Goal: Task Accomplishment & Management: Manage account settings

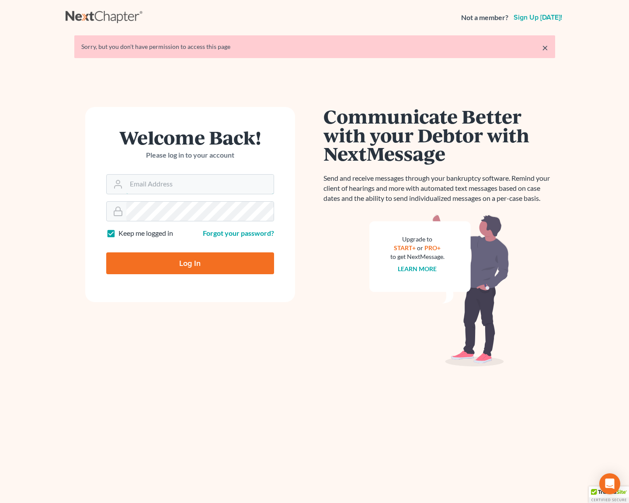
type input "[EMAIL_ADDRESS][DOMAIN_NAME]"
click at [208, 265] on input "Log In" at bounding box center [190, 264] width 168 height 22
type input "Thinking..."
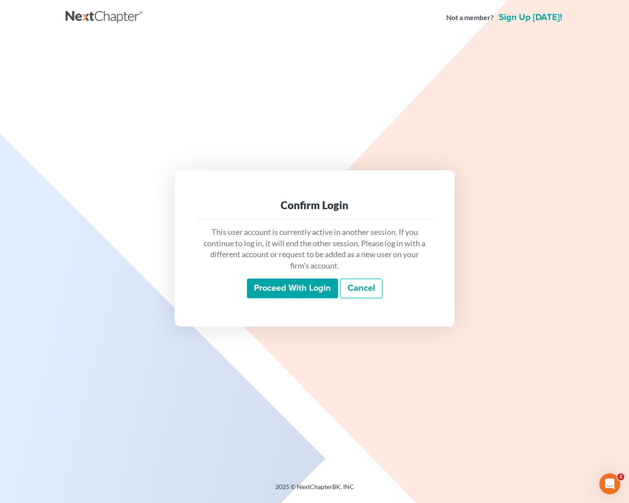
click at [291, 286] on input "Proceed with login" at bounding box center [292, 289] width 91 height 20
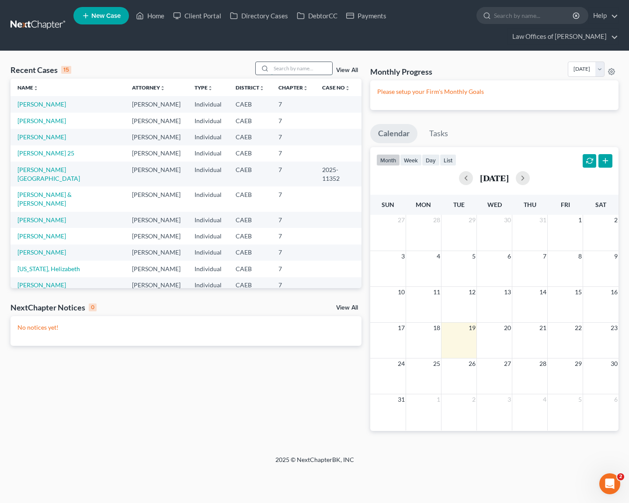
click at [295, 62] on input "search" at bounding box center [301, 68] width 61 height 13
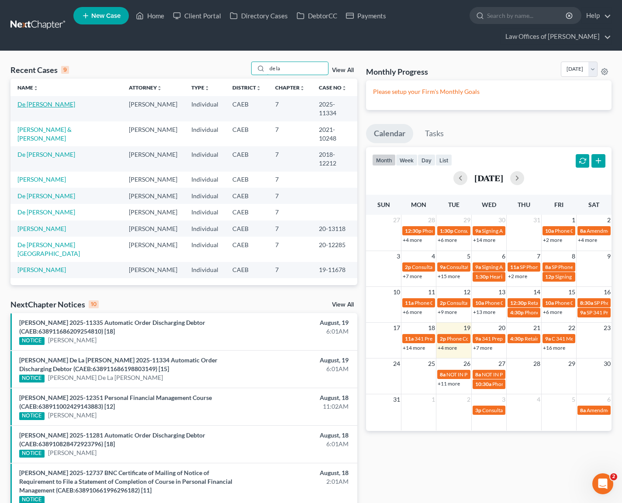
type input "de la"
click at [39, 102] on link "De [PERSON_NAME]" at bounding box center [46, 104] width 58 height 7
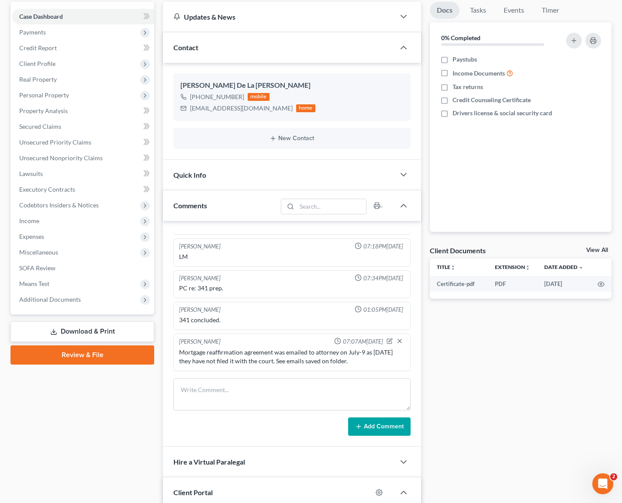
scroll to position [163, 0]
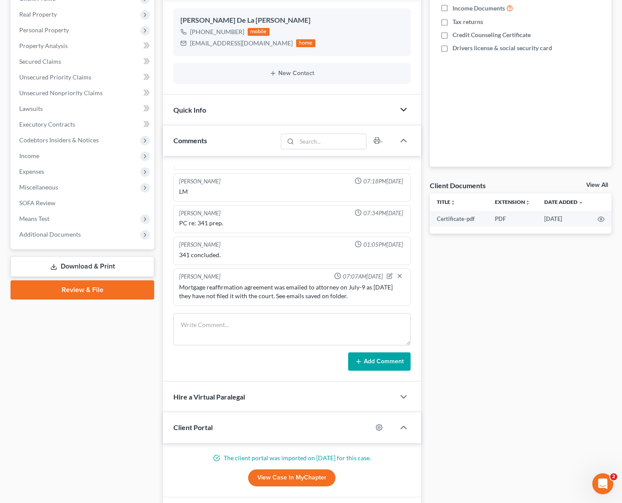
click at [403, 109] on icon "button" at bounding box center [404, 109] width 10 height 10
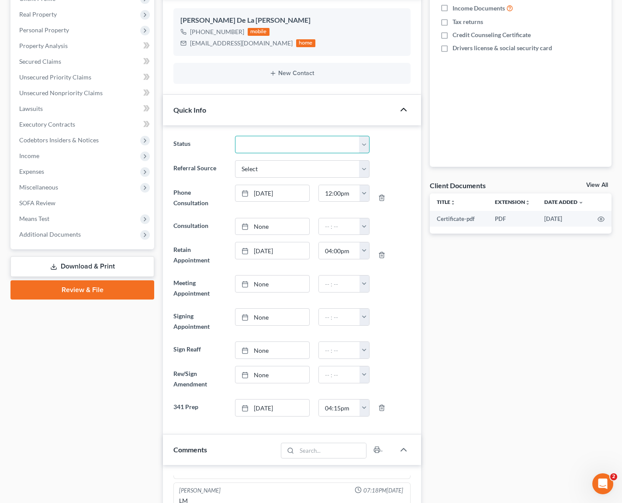
click at [365, 144] on select "Cancelled/Refund Closed Consultation Declined Discharged Filed Income Check In …" at bounding box center [302, 144] width 135 height 17
select select "4"
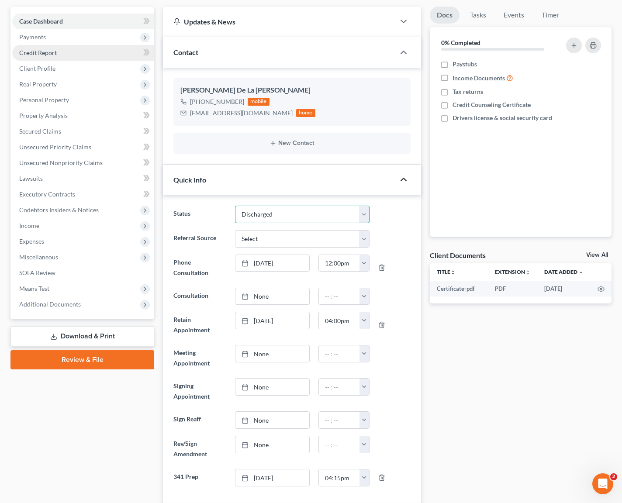
scroll to position [0, 0]
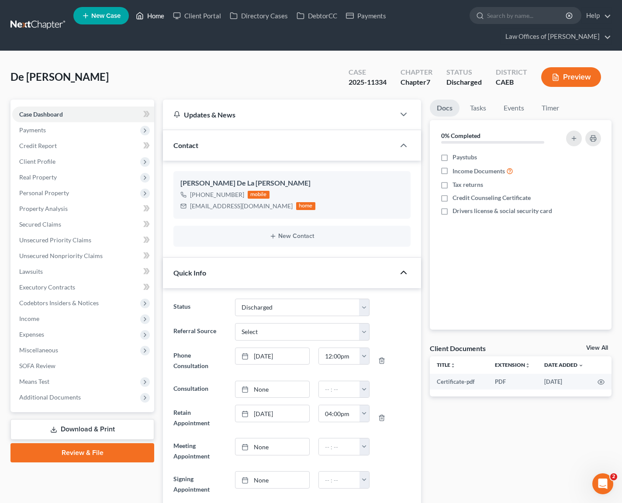
click at [156, 14] on link "Home" at bounding box center [150, 16] width 37 height 16
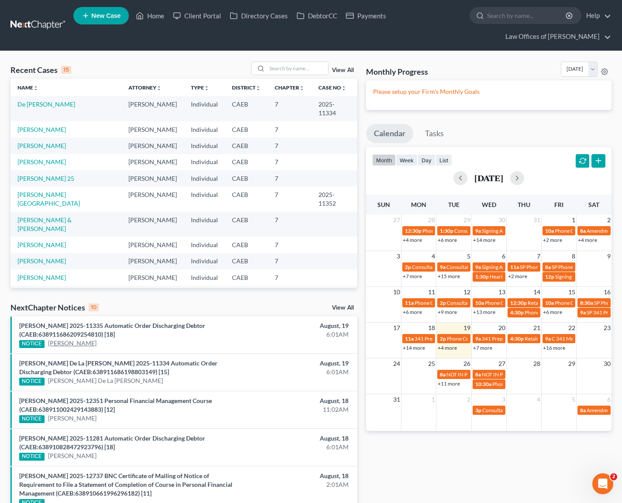
click at [86, 346] on link "[PERSON_NAME]" at bounding box center [72, 343] width 49 height 9
select select "1"
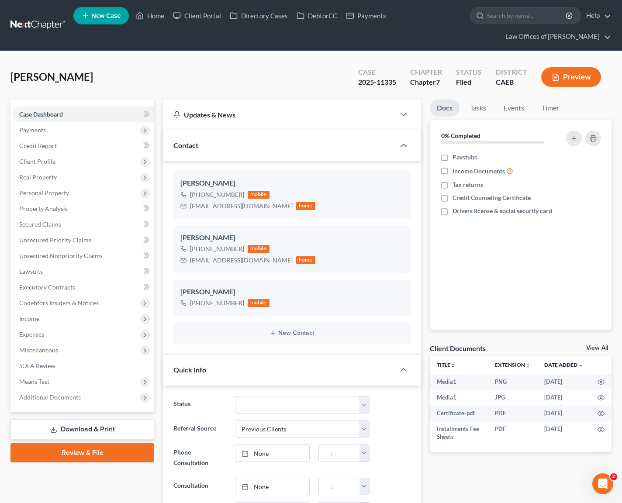
scroll to position [581, 0]
click at [360, 406] on select "Cancelled/Refund Closed Consultation Declined Discharged Filed Income Check In …" at bounding box center [302, 404] width 135 height 17
select select "4"
click at [160, 17] on link "Home" at bounding box center [150, 16] width 37 height 16
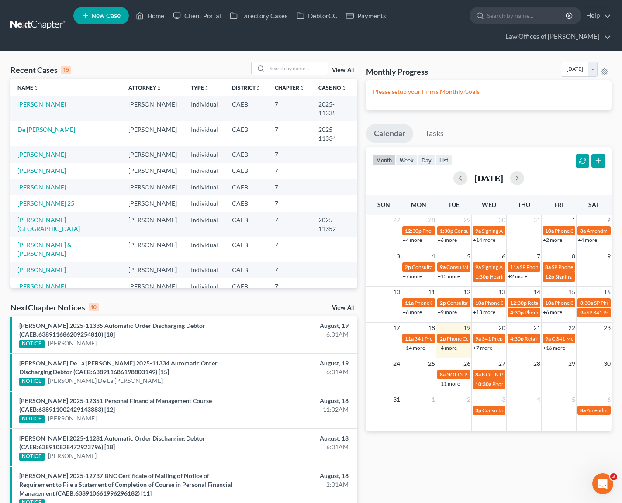
click at [450, 350] on link "+4 more" at bounding box center [447, 348] width 19 height 7
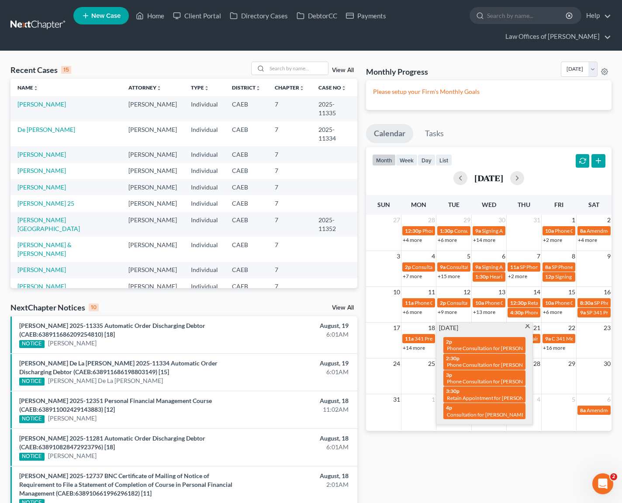
click at [527, 326] on span at bounding box center [527, 328] width 7 height 6
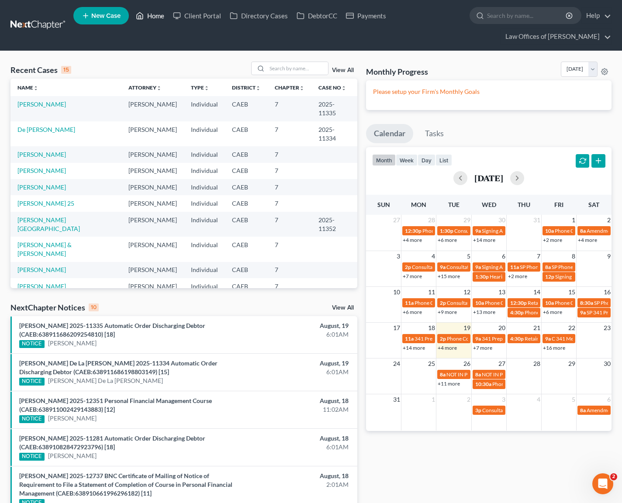
click at [150, 18] on link "Home" at bounding box center [150, 16] width 37 height 16
click at [482, 348] on link "+7 more" at bounding box center [482, 348] width 19 height 7
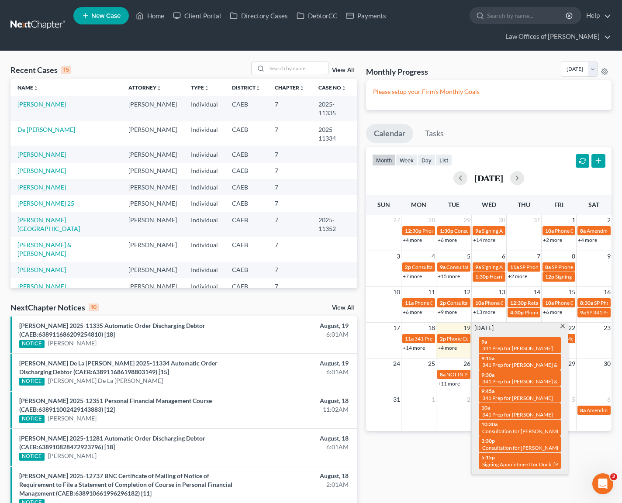
click at [563, 325] on span at bounding box center [562, 328] width 7 height 6
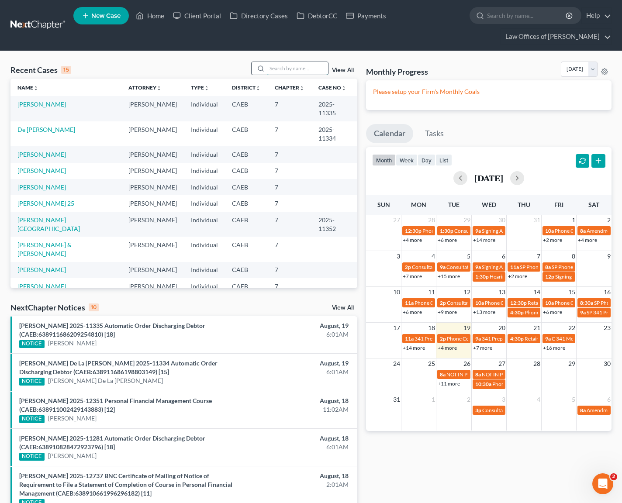
click at [296, 71] on input "search" at bounding box center [297, 68] width 61 height 13
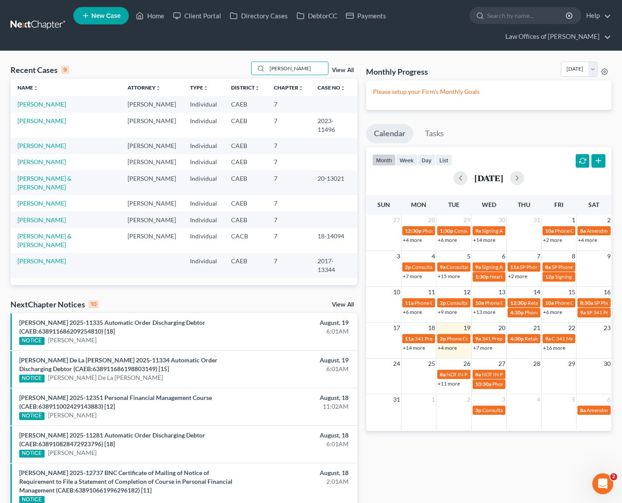
type input "[PERSON_NAME]"
click at [24, 107] on link "[PERSON_NAME]" at bounding box center [41, 104] width 49 height 7
select select "6"
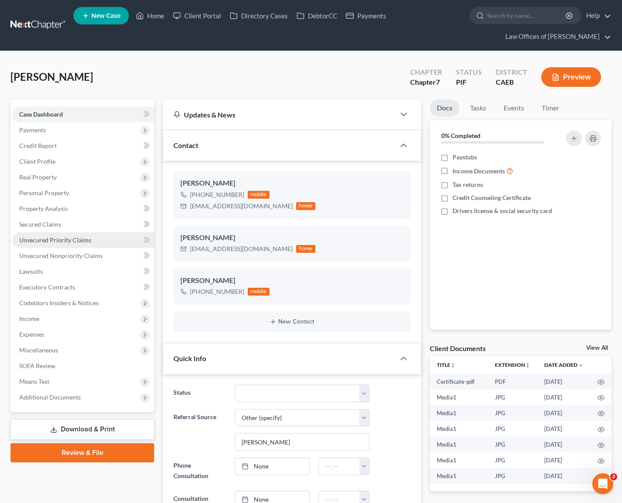
click at [96, 243] on link "Unsecured Priority Claims" at bounding box center [83, 240] width 142 height 16
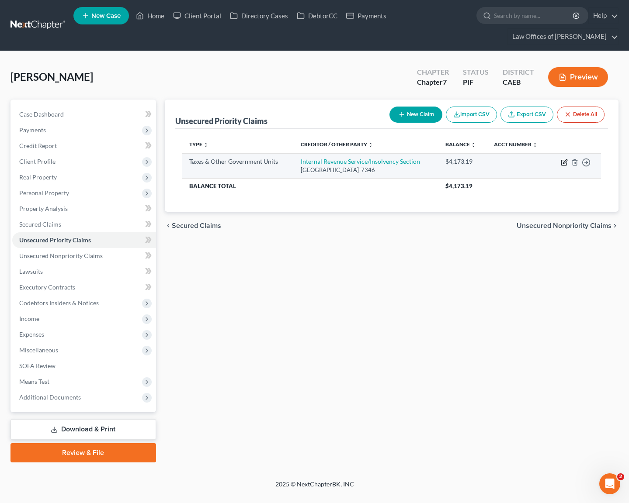
click at [561, 159] on icon "button" at bounding box center [564, 162] width 7 height 7
select select "0"
select select "39"
select select "0"
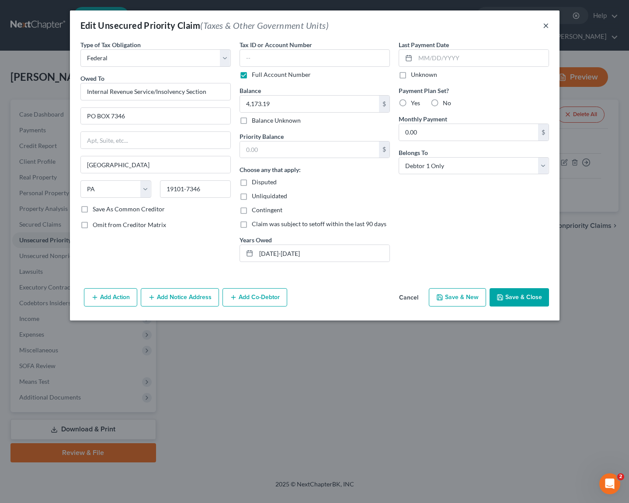
click at [544, 23] on button "×" at bounding box center [546, 25] width 6 height 10
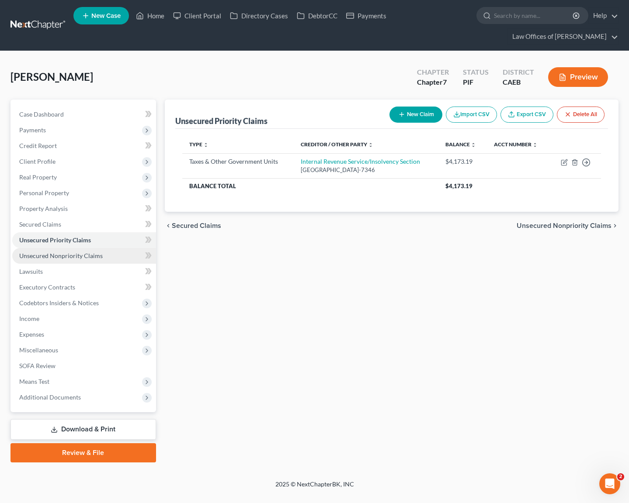
click at [88, 252] on span "Unsecured Nonpriority Claims" at bounding box center [60, 255] width 83 height 7
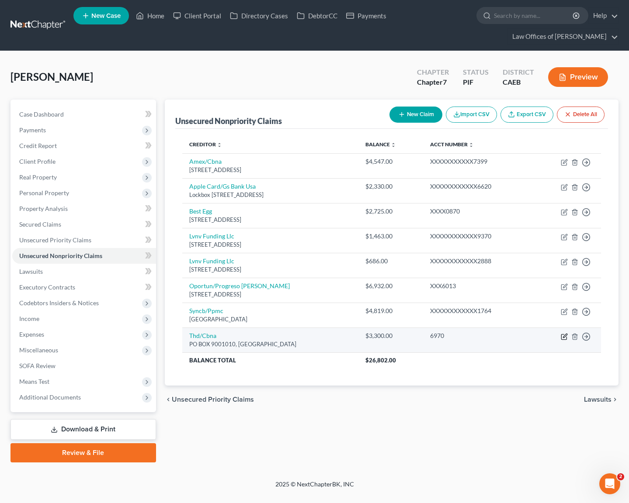
click at [563, 334] on icon "button" at bounding box center [565, 336] width 4 height 4
select select "18"
select select "2"
select select "0"
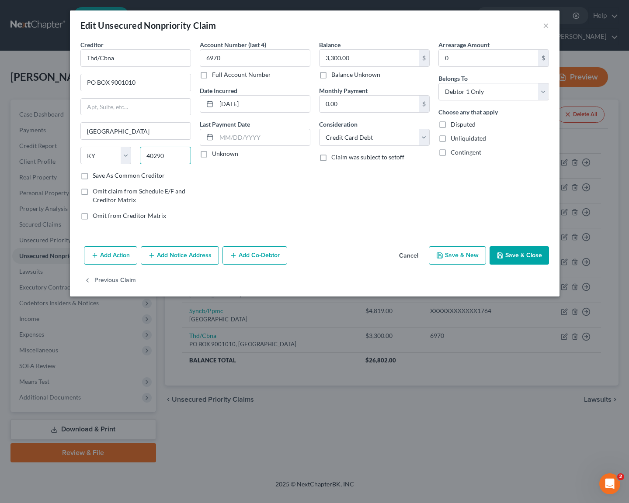
click at [166, 155] on input "40290" at bounding box center [165, 155] width 51 height 17
drag, startPoint x: 166, startPoint y: 155, endPoint x: 118, endPoint y: 156, distance: 48.9
click at [109, 156] on div "State [US_STATE] AK AR AZ CA CO CT DE DC [GEOGRAPHIC_DATA] [GEOGRAPHIC_DATA] GU…" at bounding box center [135, 159] width 119 height 24
type input "40290"
click at [414, 257] on button "Cancel" at bounding box center [408, 255] width 33 height 17
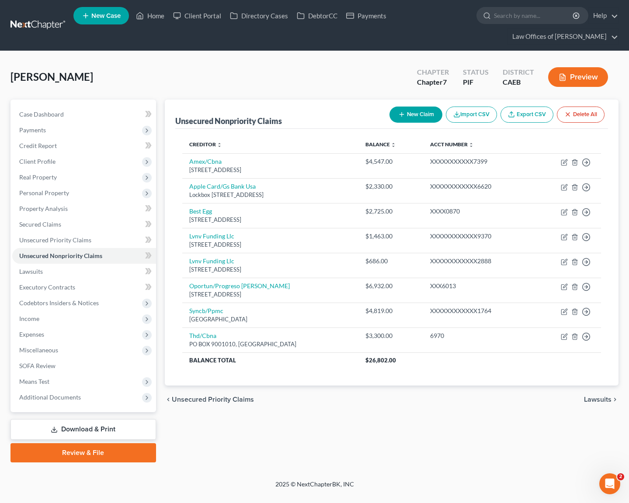
click at [87, 420] on link "Download & Print" at bounding box center [83, 430] width 146 height 21
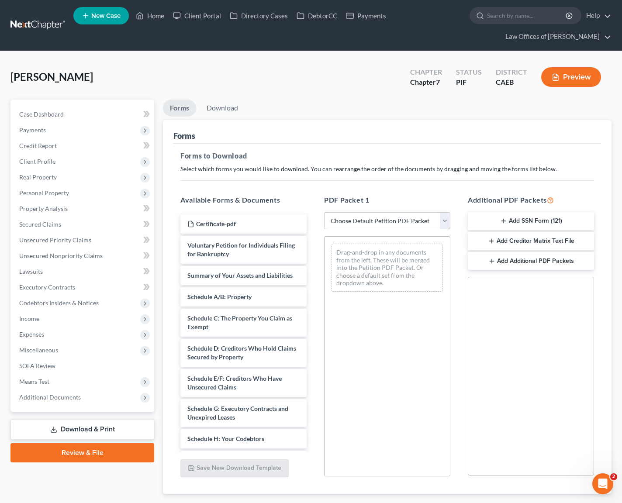
click at [444, 218] on select "Choose Default Petition PDF Packet Complete Bankruptcy Petition (all forms and …" at bounding box center [387, 220] width 126 height 17
select select "4"
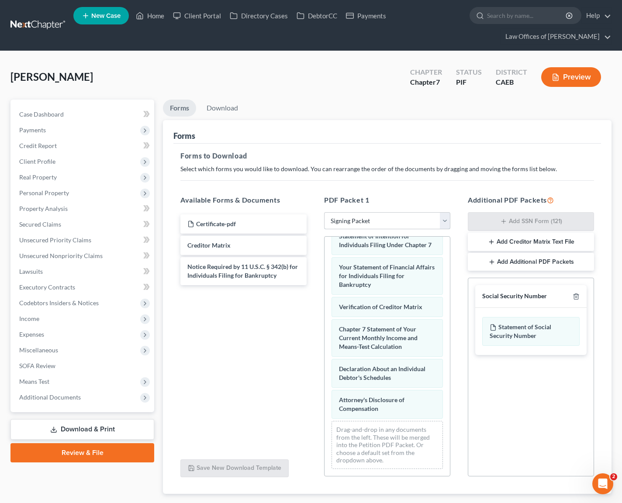
scroll to position [52, 0]
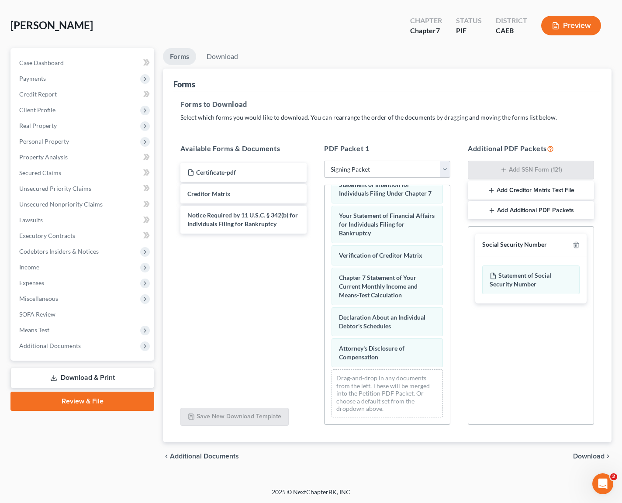
click at [587, 455] on span "Download" at bounding box center [588, 456] width 31 height 7
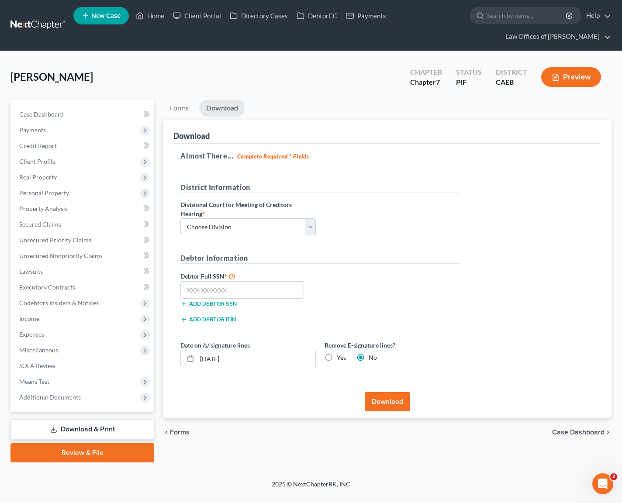
scroll to position [0, 0]
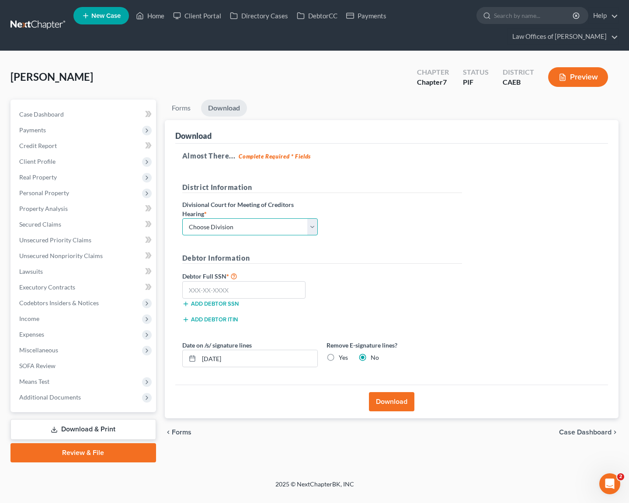
click at [309, 218] on select "Choose Division Fresno Modesto [GEOGRAPHIC_DATA]" at bounding box center [249, 226] width 135 height 17
select select "0"
click at [232, 316] on button "Add debtor ITIN" at bounding box center [209, 319] width 55 height 7
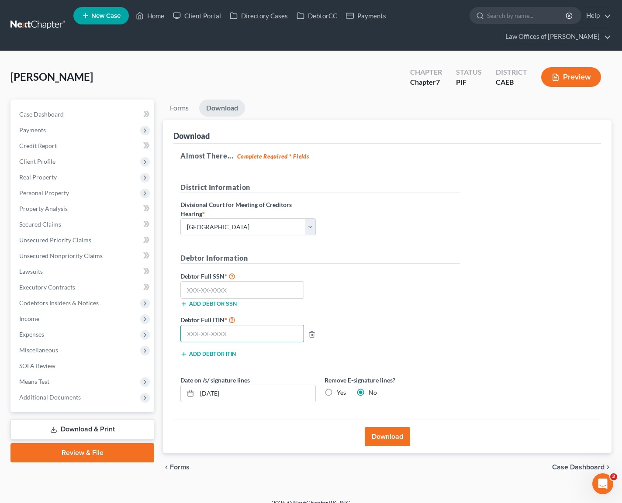
click at [239, 332] on input "text" at bounding box center [242, 333] width 124 height 17
type input "926-75-5524"
click at [246, 395] on input "[DATE]" at bounding box center [256, 393] width 118 height 17
type input "[DATE]"
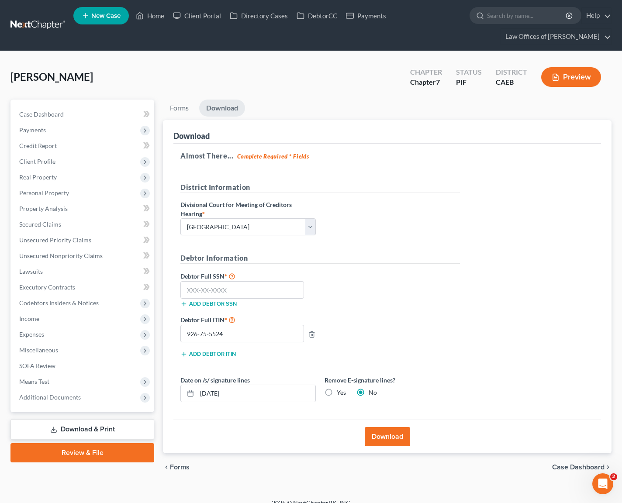
click at [383, 433] on button "Download" at bounding box center [387, 436] width 45 height 19
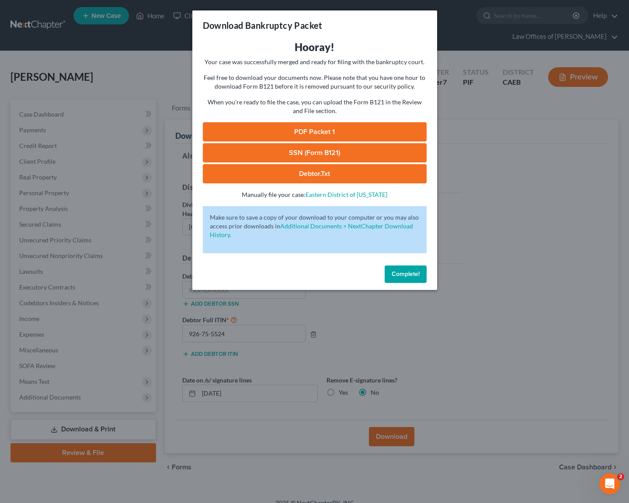
click at [315, 151] on link "SSN (Form B121)" at bounding box center [315, 152] width 224 height 19
click at [347, 131] on link "PDF Packet 1" at bounding box center [315, 131] width 224 height 19
click at [397, 269] on button "Complete!" at bounding box center [406, 274] width 42 height 17
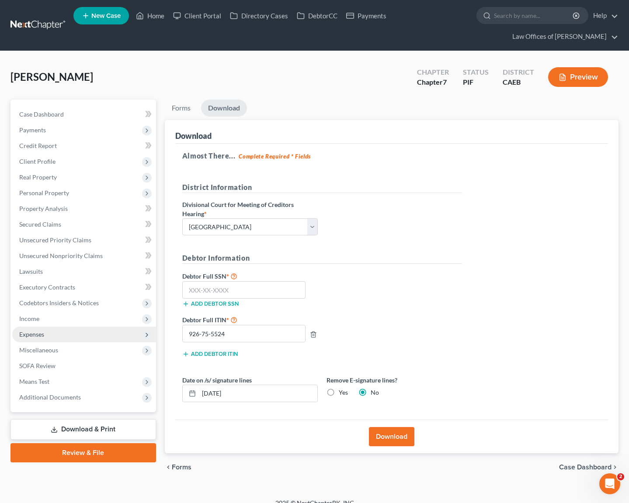
click at [69, 327] on span "Expenses" at bounding box center [84, 335] width 144 height 16
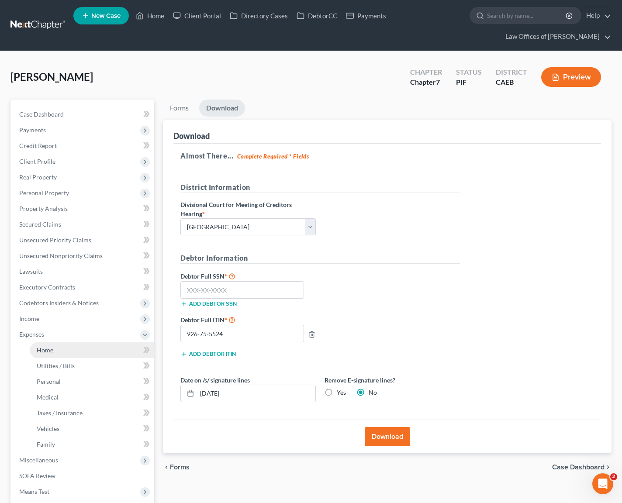
click at [72, 345] on link "Home" at bounding box center [92, 351] width 125 height 16
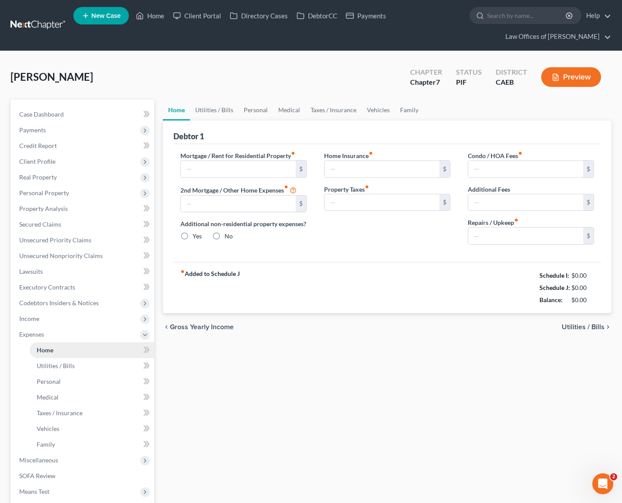
type input "0.00"
radio input "true"
type input "0.00"
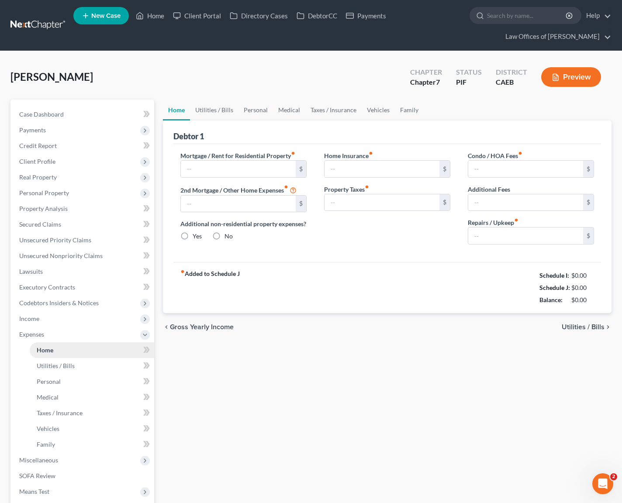
type input "0.00"
click at [218, 112] on link "Utilities / Bills" at bounding box center [214, 110] width 49 height 21
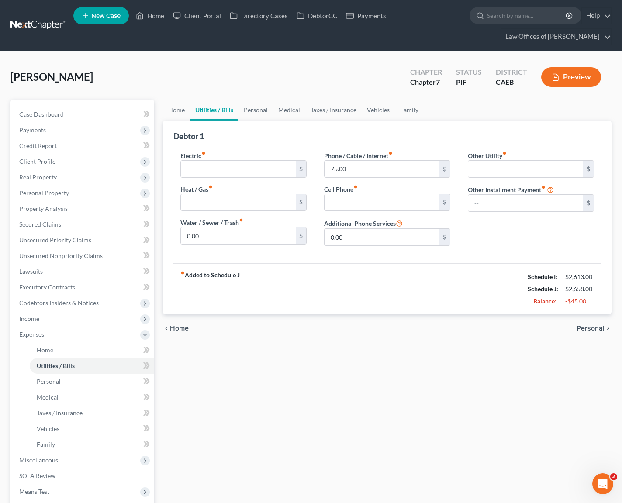
click at [219, 110] on link "Utilities / Bills" at bounding box center [214, 110] width 49 height 21
click at [253, 107] on link "Personal" at bounding box center [256, 110] width 35 height 21
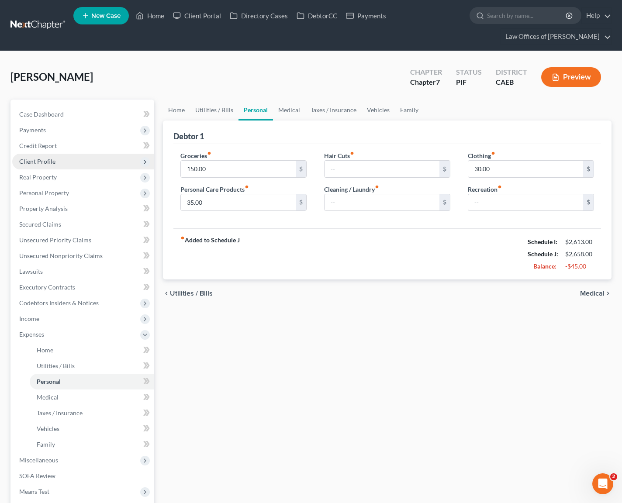
click at [52, 166] on span "Client Profile" at bounding box center [83, 162] width 142 height 16
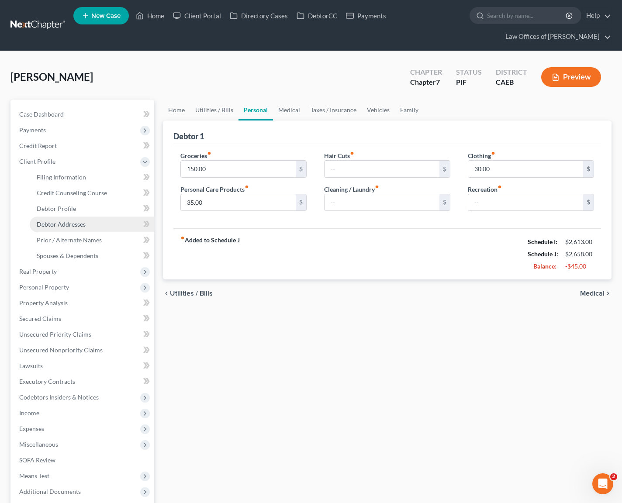
click at [83, 223] on span "Debtor Addresses" at bounding box center [61, 224] width 49 height 7
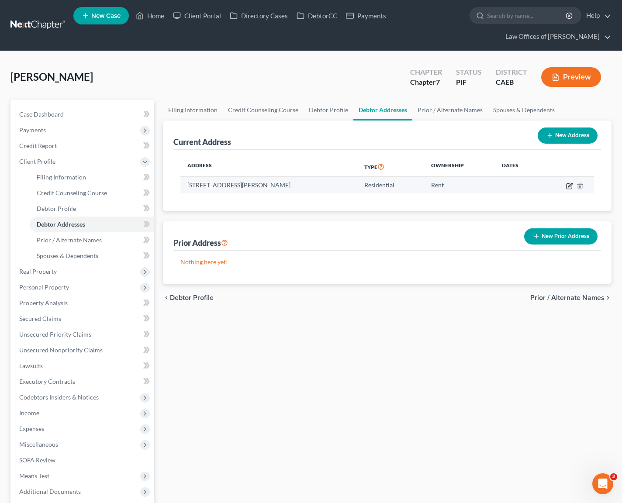
click at [569, 186] on icon "button" at bounding box center [571, 185] width 4 height 4
select select "4"
select select "0"
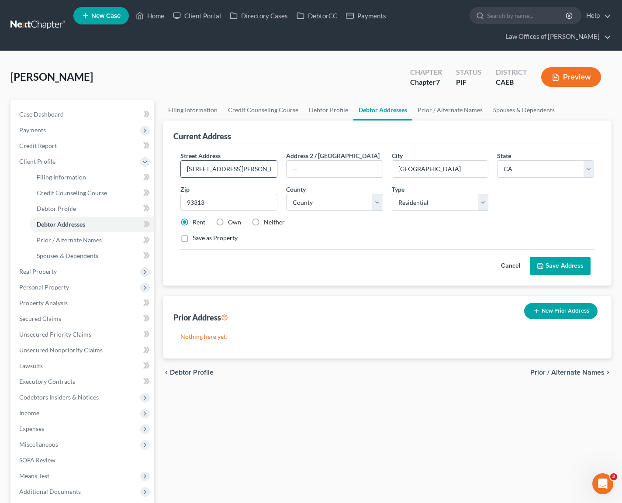
click at [239, 170] on input "[STREET_ADDRESS][PERSON_NAME]" at bounding box center [229, 169] width 96 height 17
type input "[STREET_ADDRESS][PERSON_NAME]"
click at [560, 269] on button "Save Address" at bounding box center [560, 266] width 61 height 18
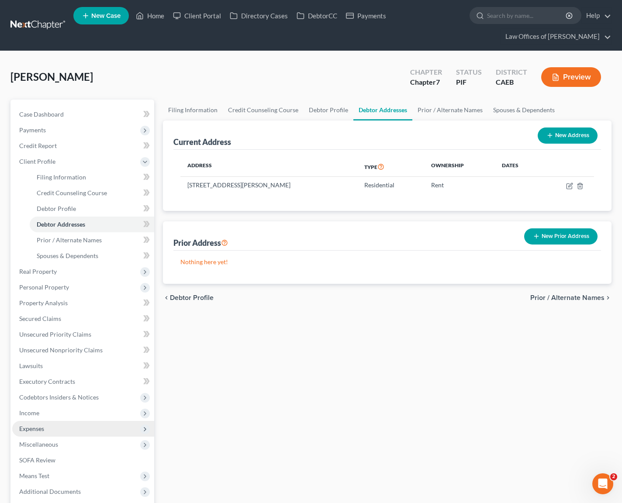
click at [60, 430] on span "Expenses" at bounding box center [83, 429] width 142 height 16
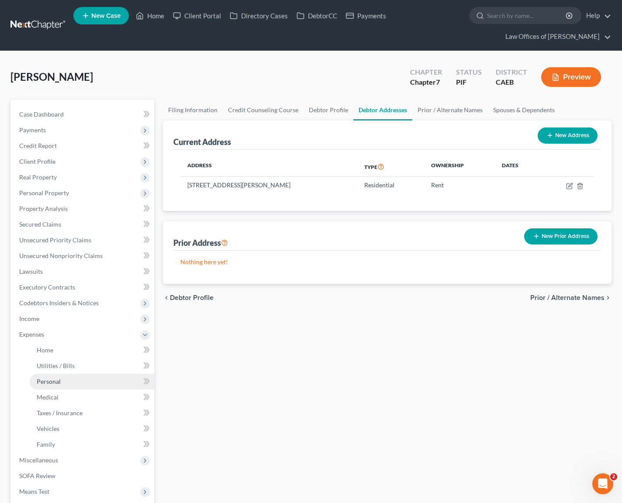
click at [92, 382] on link "Personal" at bounding box center [92, 382] width 125 height 16
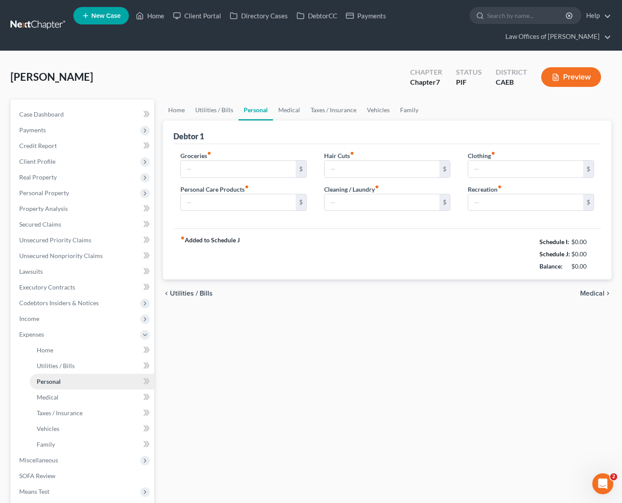
type input "150.00"
type input "35.00"
type input "30.00"
click at [214, 110] on link "Utilities / Bills" at bounding box center [214, 110] width 49 height 21
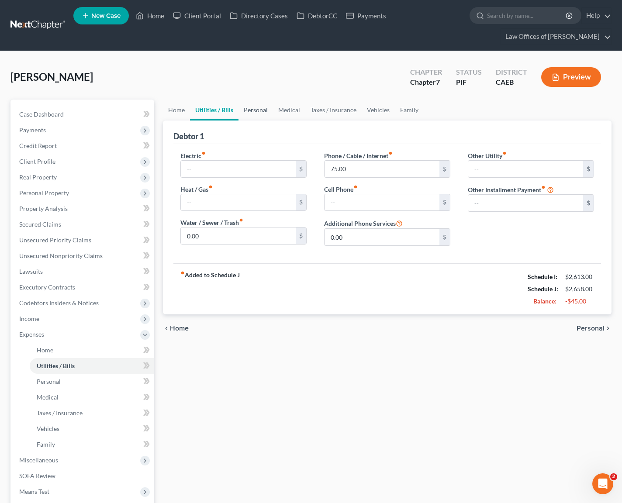
click at [257, 109] on link "Personal" at bounding box center [256, 110] width 35 height 21
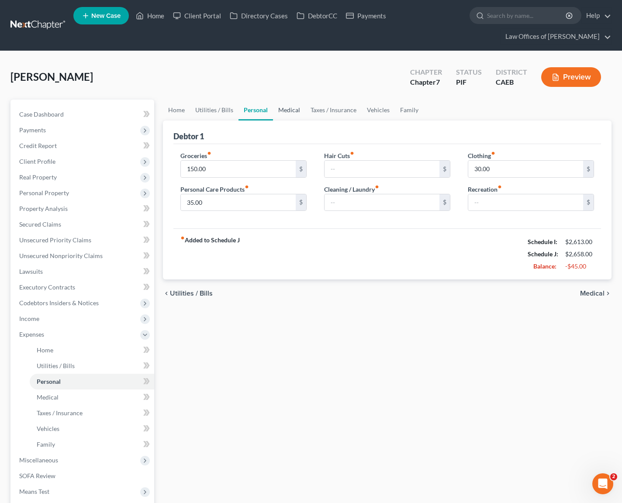
click at [284, 109] on link "Medical" at bounding box center [289, 110] width 32 height 21
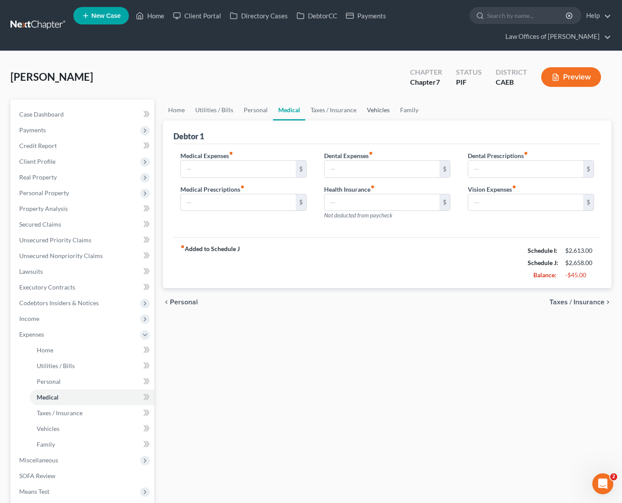
click at [375, 107] on link "Vehicles" at bounding box center [378, 110] width 33 height 21
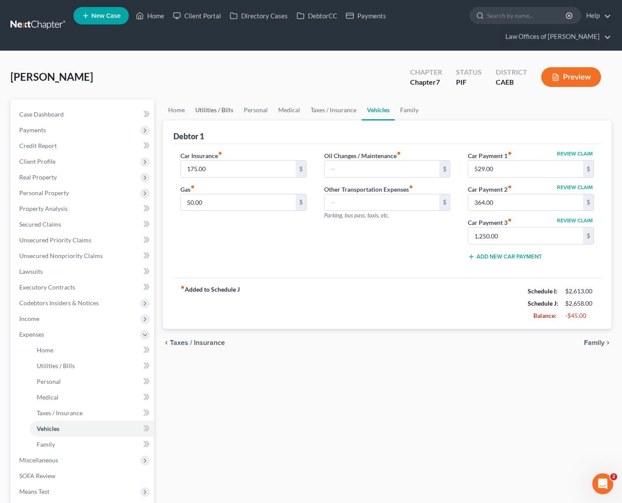
click at [213, 110] on link "Utilities / Bills" at bounding box center [214, 110] width 49 height 21
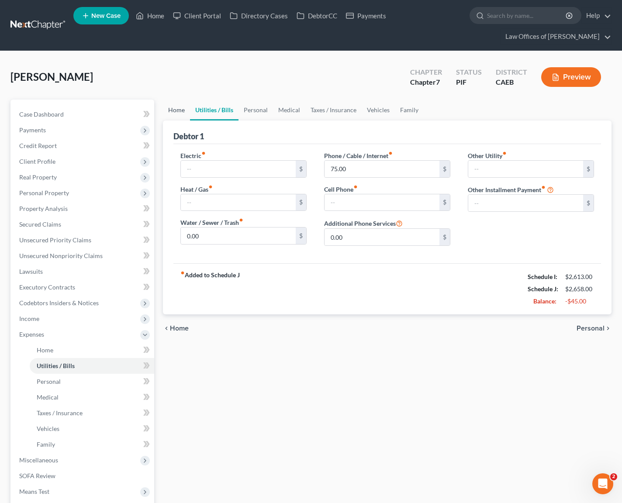
click at [182, 112] on link "Home" at bounding box center [176, 110] width 27 height 21
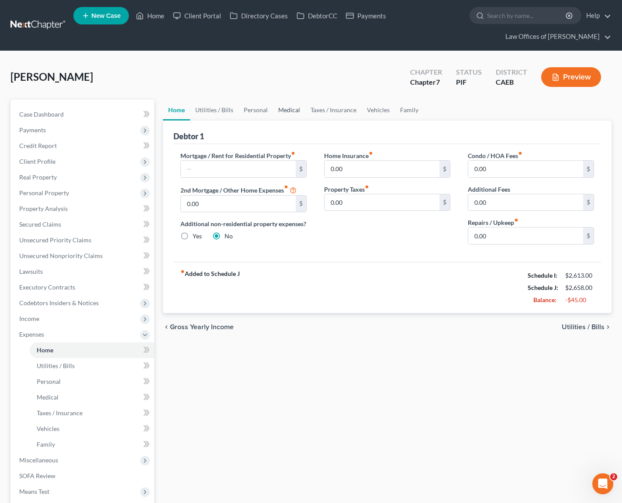
click at [281, 111] on link "Medical" at bounding box center [289, 110] width 32 height 21
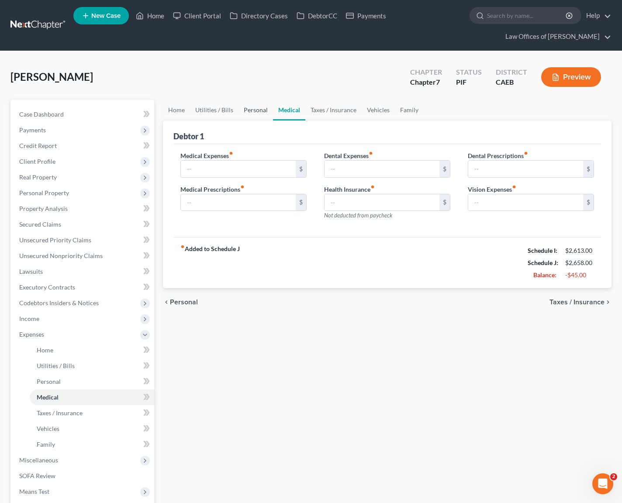
click at [245, 112] on link "Personal" at bounding box center [256, 110] width 35 height 21
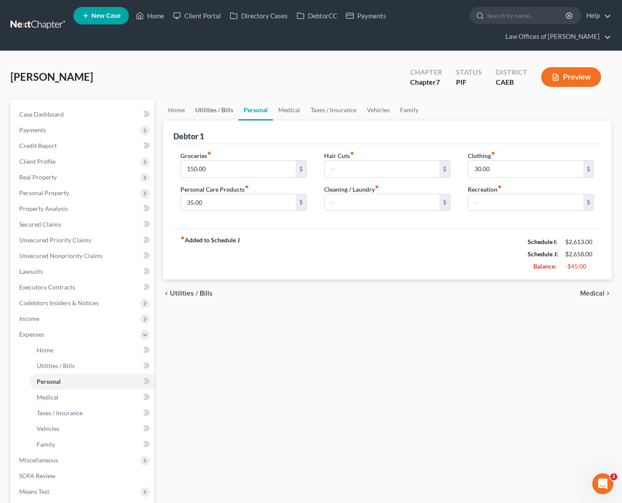
click at [214, 110] on link "Utilities / Bills" at bounding box center [214, 110] width 49 height 21
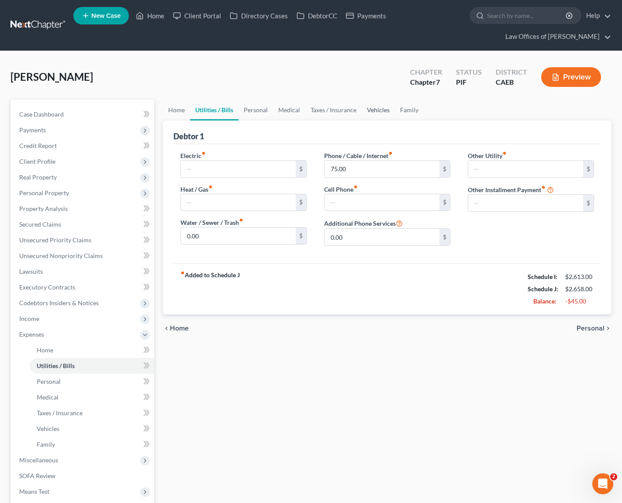
click at [373, 111] on link "Vehicles" at bounding box center [378, 110] width 33 height 21
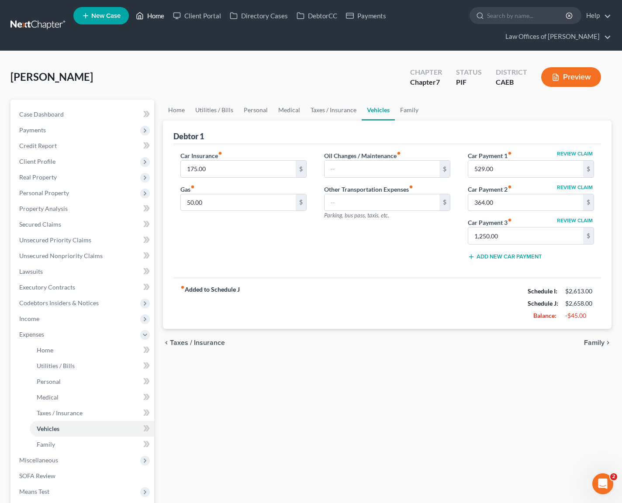
click at [156, 18] on link "Home" at bounding box center [150, 16] width 37 height 16
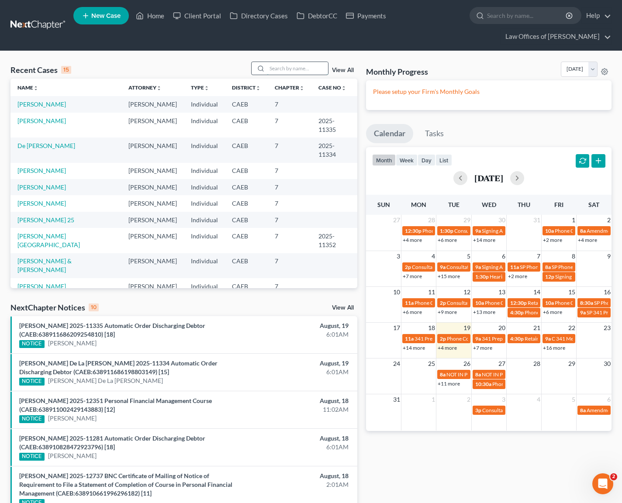
click at [287, 68] on input "search" at bounding box center [297, 68] width 61 height 13
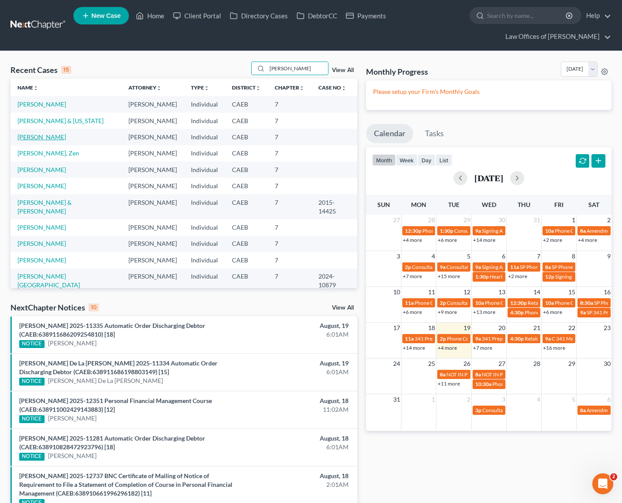
type input "[PERSON_NAME]"
click at [62, 139] on link "[PERSON_NAME]" at bounding box center [41, 136] width 49 height 7
select select "6"
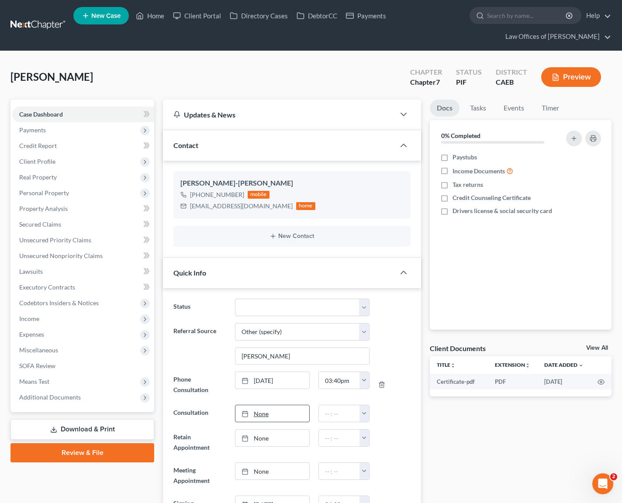
scroll to position [799, 0]
click at [112, 429] on link "Download & Print" at bounding box center [82, 430] width 144 height 21
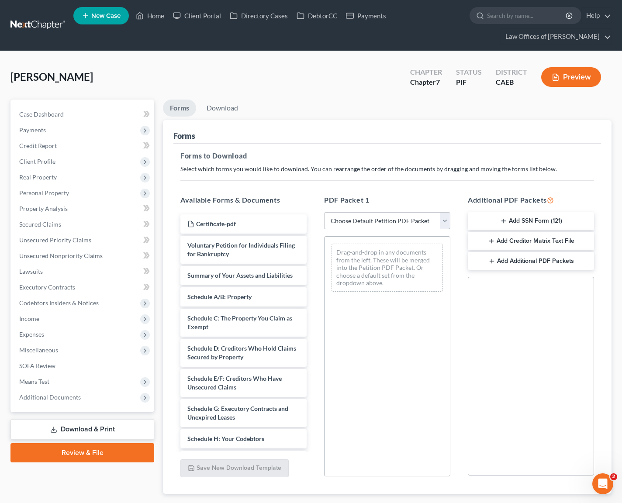
click at [446, 222] on select "Choose Default Petition PDF Packet Complete Bankruptcy Petition (all forms and …" at bounding box center [387, 220] width 126 height 17
select select "5"
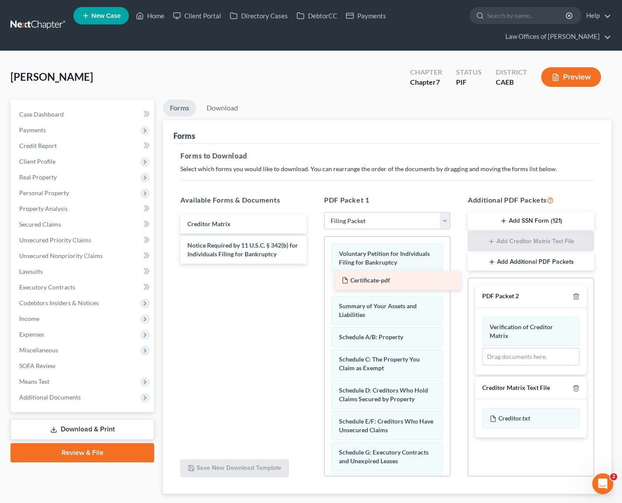
drag, startPoint x: 232, startPoint y: 221, endPoint x: 386, endPoint y: 278, distance: 164.0
click at [314, 264] on div "Certificate-pdf Certificate-pdf Creditor Matrix Notice Required by 11 U.S.C. § …" at bounding box center [243, 239] width 140 height 49
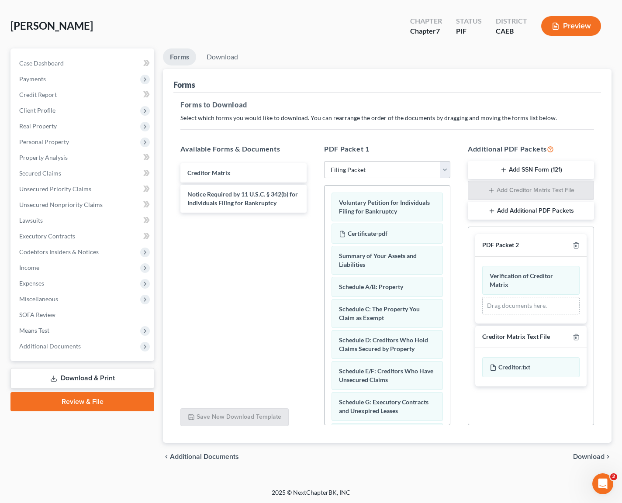
scroll to position [52, 0]
click at [596, 457] on span "Download" at bounding box center [588, 456] width 31 height 7
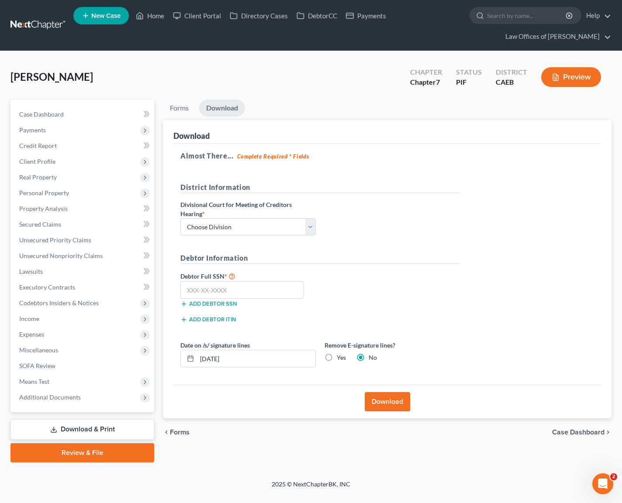
scroll to position [0, 0]
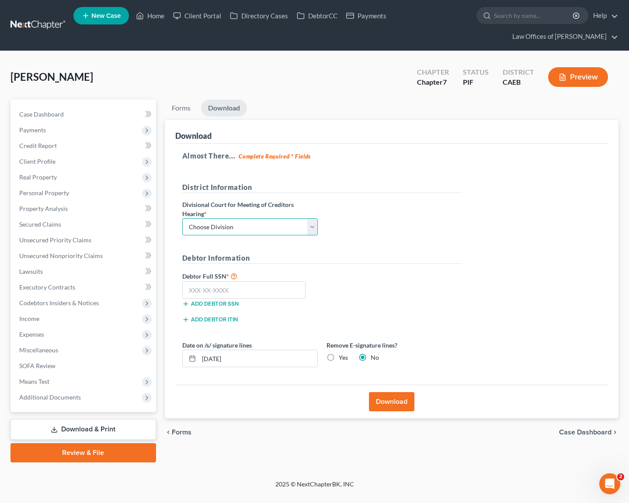
click at [312, 218] on select "Choose Division Fresno Modesto [GEOGRAPHIC_DATA]" at bounding box center [249, 226] width 135 height 17
select select "0"
drag, startPoint x: 253, startPoint y: 272, endPoint x: 264, endPoint y: 273, distance: 11.0
click at [253, 281] on input "text" at bounding box center [244, 289] width 124 height 17
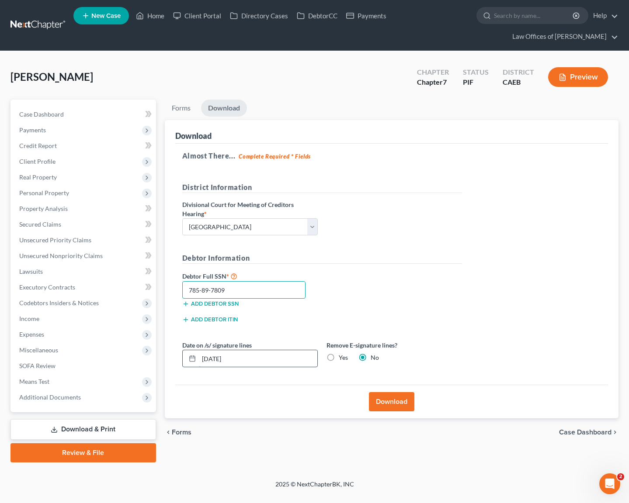
type input "785-89-7809"
click at [267, 350] on input "[DATE]" at bounding box center [258, 358] width 118 height 17
type input "[DATE]"
click at [396, 392] on button "Download" at bounding box center [391, 401] width 45 height 19
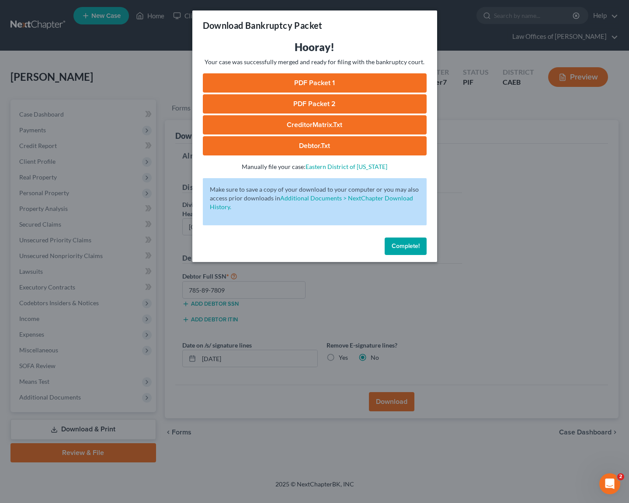
click at [316, 84] on link "PDF Packet 1" at bounding box center [315, 82] width 224 height 19
click at [307, 97] on link "PDF Packet 2" at bounding box center [315, 103] width 224 height 19
click at [345, 124] on link "CreditorMatrix.txt" at bounding box center [315, 124] width 224 height 19
click at [342, 146] on link "Debtor.txt" at bounding box center [315, 145] width 224 height 19
click at [412, 247] on span "Complete!" at bounding box center [406, 246] width 28 height 7
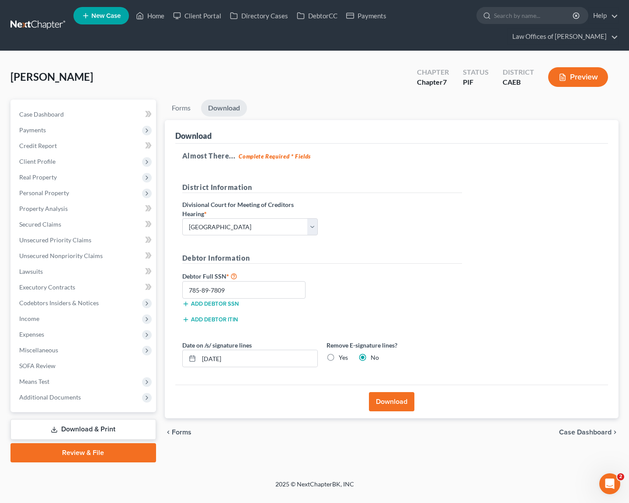
click at [397, 392] on button "Download" at bounding box center [391, 401] width 45 height 19
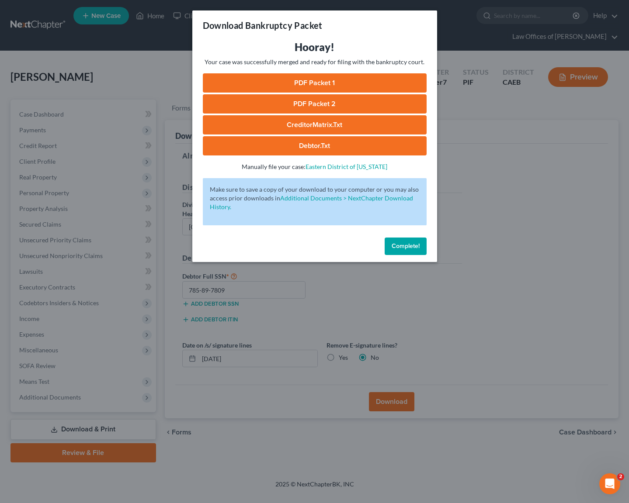
click at [409, 246] on span "Complete!" at bounding box center [406, 246] width 28 height 7
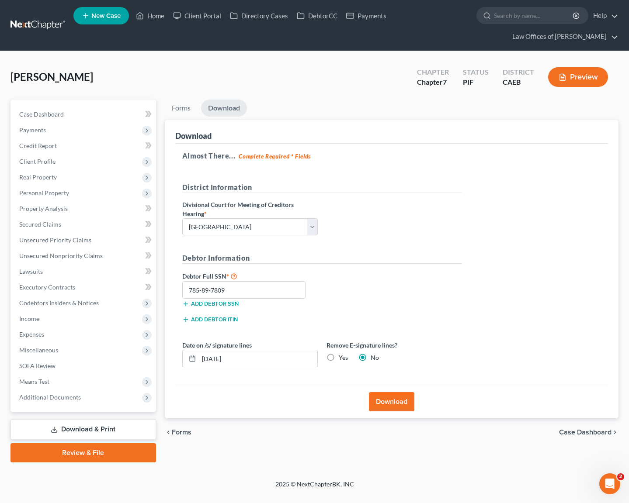
click at [119, 420] on link "Download & Print" at bounding box center [83, 430] width 146 height 21
click at [100, 217] on link "Secured Claims" at bounding box center [84, 225] width 144 height 16
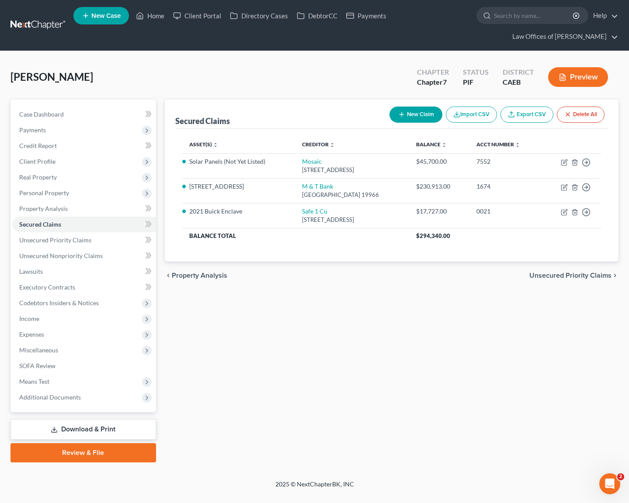
click at [116, 420] on link "Download & Print" at bounding box center [83, 430] width 146 height 21
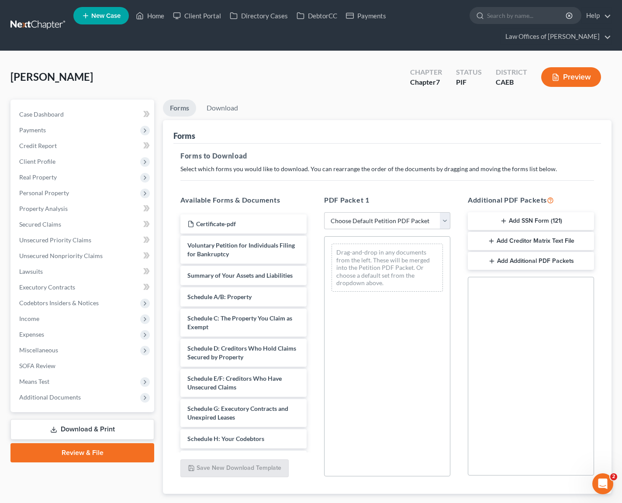
click at [506, 218] on icon "button" at bounding box center [503, 221] width 7 height 7
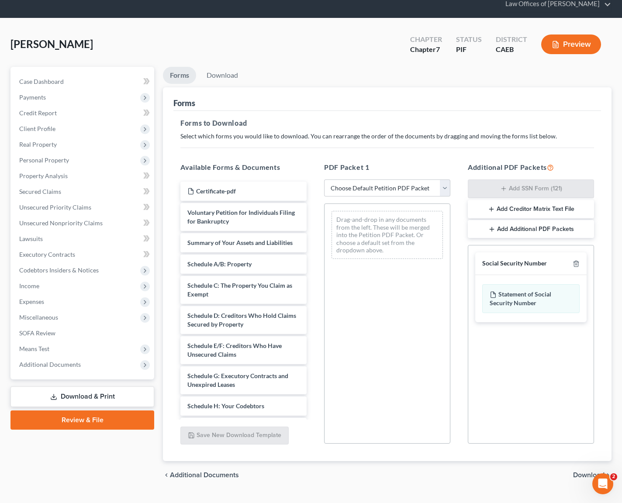
scroll to position [52, 0]
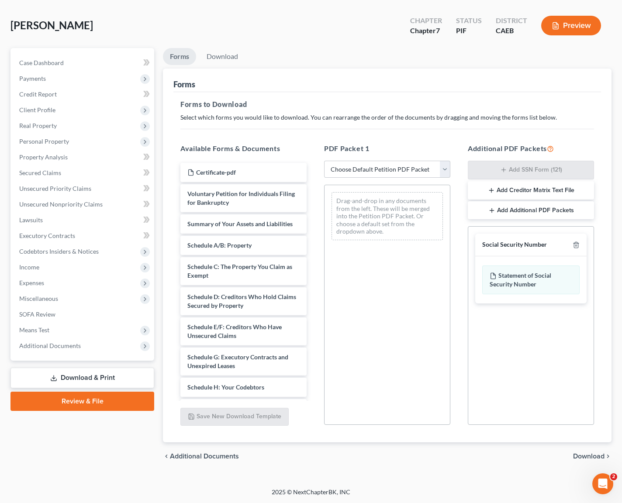
click at [593, 457] on span "Download" at bounding box center [588, 456] width 31 height 7
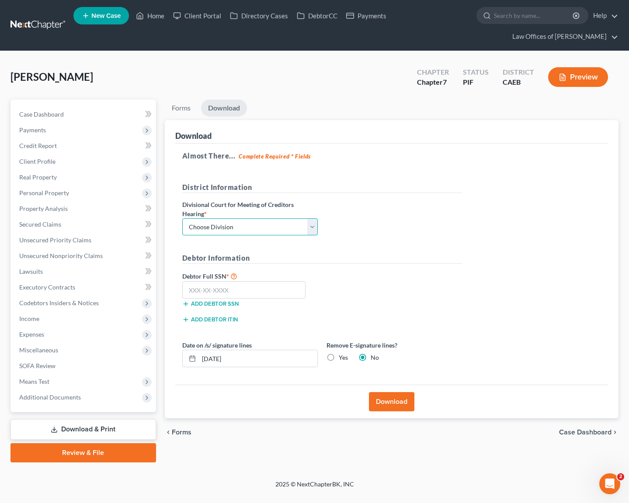
click at [312, 218] on select "Choose Division Fresno Modesto [GEOGRAPHIC_DATA]" at bounding box center [249, 226] width 135 height 17
select select "0"
click at [254, 281] on input "text" at bounding box center [244, 289] width 124 height 17
type input "785-89-7809"
drag, startPoint x: 261, startPoint y: 336, endPoint x: 255, endPoint y: 340, distance: 7.5
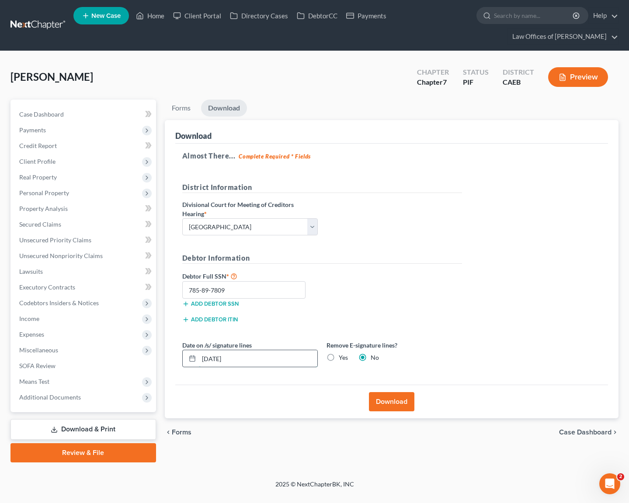
click at [260, 350] on input "[DATE]" at bounding box center [258, 358] width 118 height 17
drag, startPoint x: 250, startPoint y: 343, endPoint x: 165, endPoint y: 340, distance: 85.3
click at [159, 342] on div "Petition Navigation Case Dashboard Payments Invoices Payments Payments Credit R…" at bounding box center [314, 281] width 617 height 363
type input "[DATE]"
click at [382, 392] on button "Download" at bounding box center [391, 401] width 45 height 19
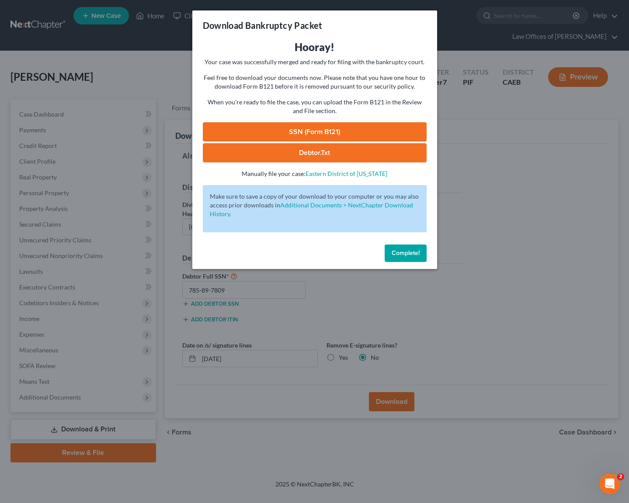
click at [347, 131] on link "SSN (Form B121)" at bounding box center [315, 131] width 224 height 19
click at [404, 250] on span "Complete!" at bounding box center [406, 253] width 28 height 7
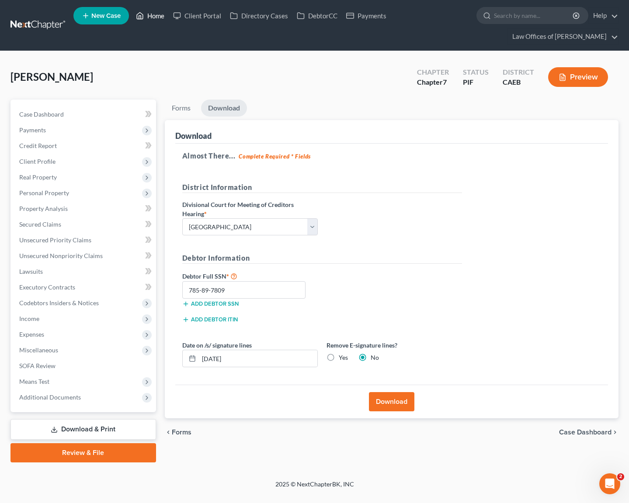
click at [153, 21] on link "Home" at bounding box center [150, 16] width 37 height 16
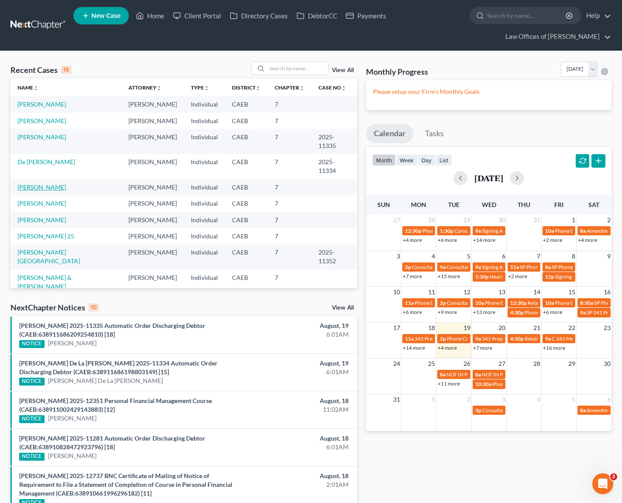
click at [66, 184] on link "[PERSON_NAME]" at bounding box center [41, 187] width 49 height 7
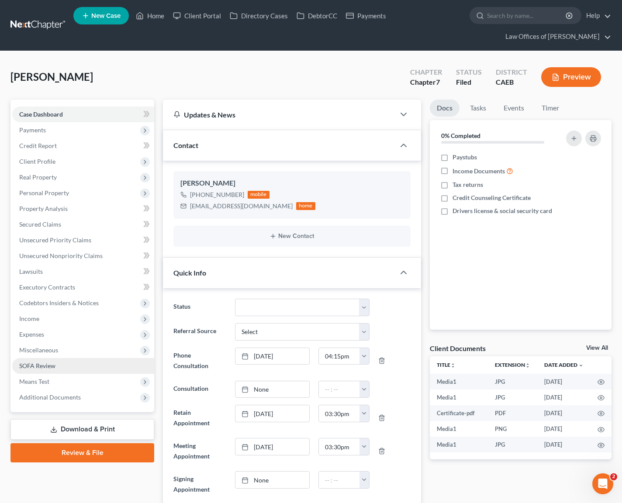
scroll to position [420, 0]
click at [65, 380] on span "Means Test" at bounding box center [83, 382] width 142 height 16
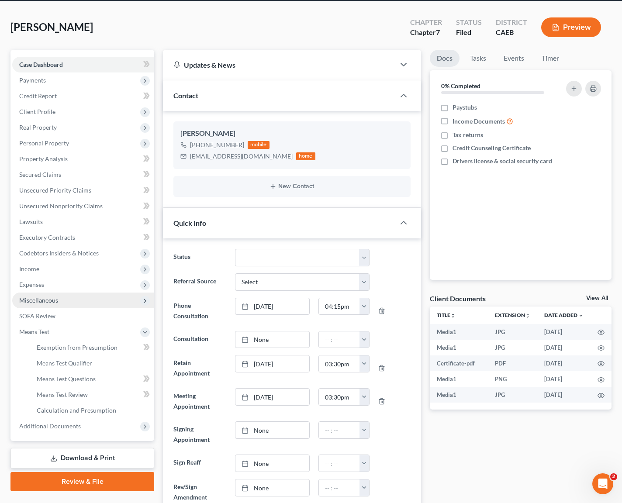
scroll to position [50, 0]
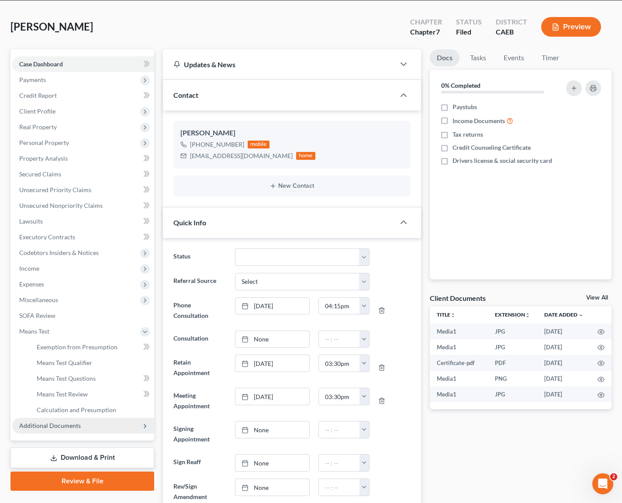
click at [55, 428] on span "Additional Documents" at bounding box center [50, 425] width 62 height 7
click at [60, 394] on span "PACER Notices" at bounding box center [58, 394] width 42 height 7
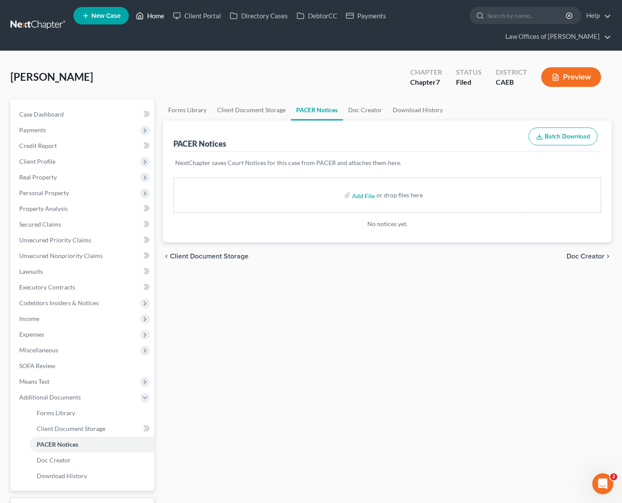
click at [159, 17] on link "Home" at bounding box center [150, 16] width 37 height 16
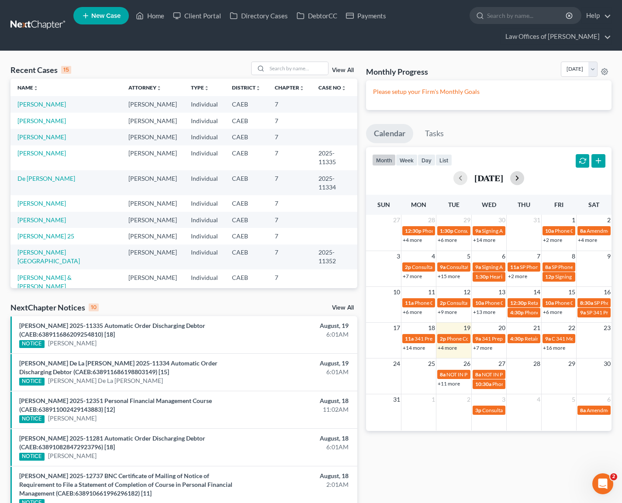
click at [524, 177] on button "button" at bounding box center [517, 178] width 14 height 14
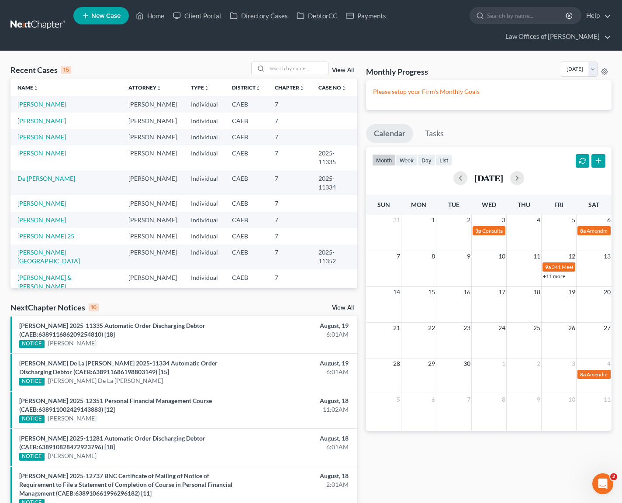
click at [557, 277] on link "+11 more" at bounding box center [554, 276] width 22 height 7
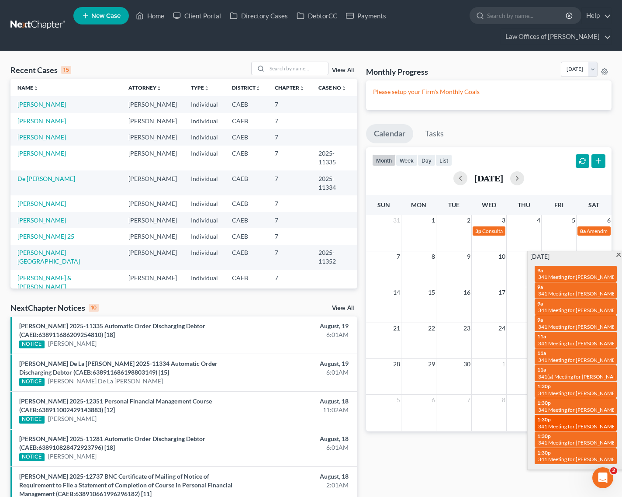
click at [575, 416] on div "1:30p 341 Meeting for [PERSON_NAME]" at bounding box center [575, 423] width 77 height 14
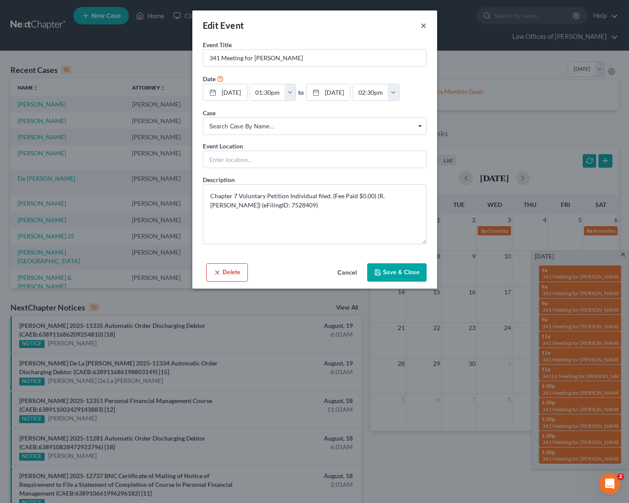
click at [423, 22] on button "×" at bounding box center [423, 25] width 6 height 10
